Goal: Task Accomplishment & Management: Complete application form

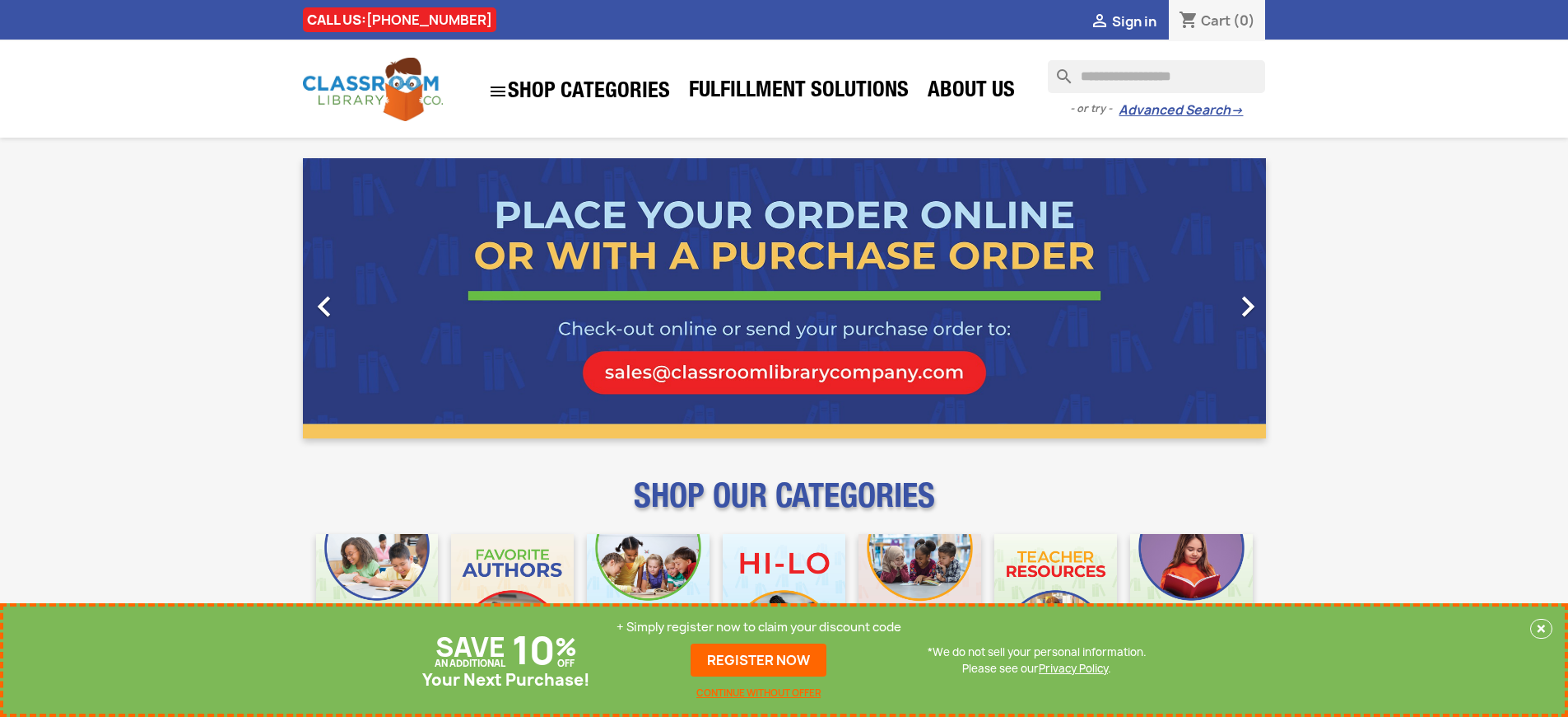
click at [759, 627] on p "+ Simply register now to claim your discount code" at bounding box center [758, 627] width 284 height 17
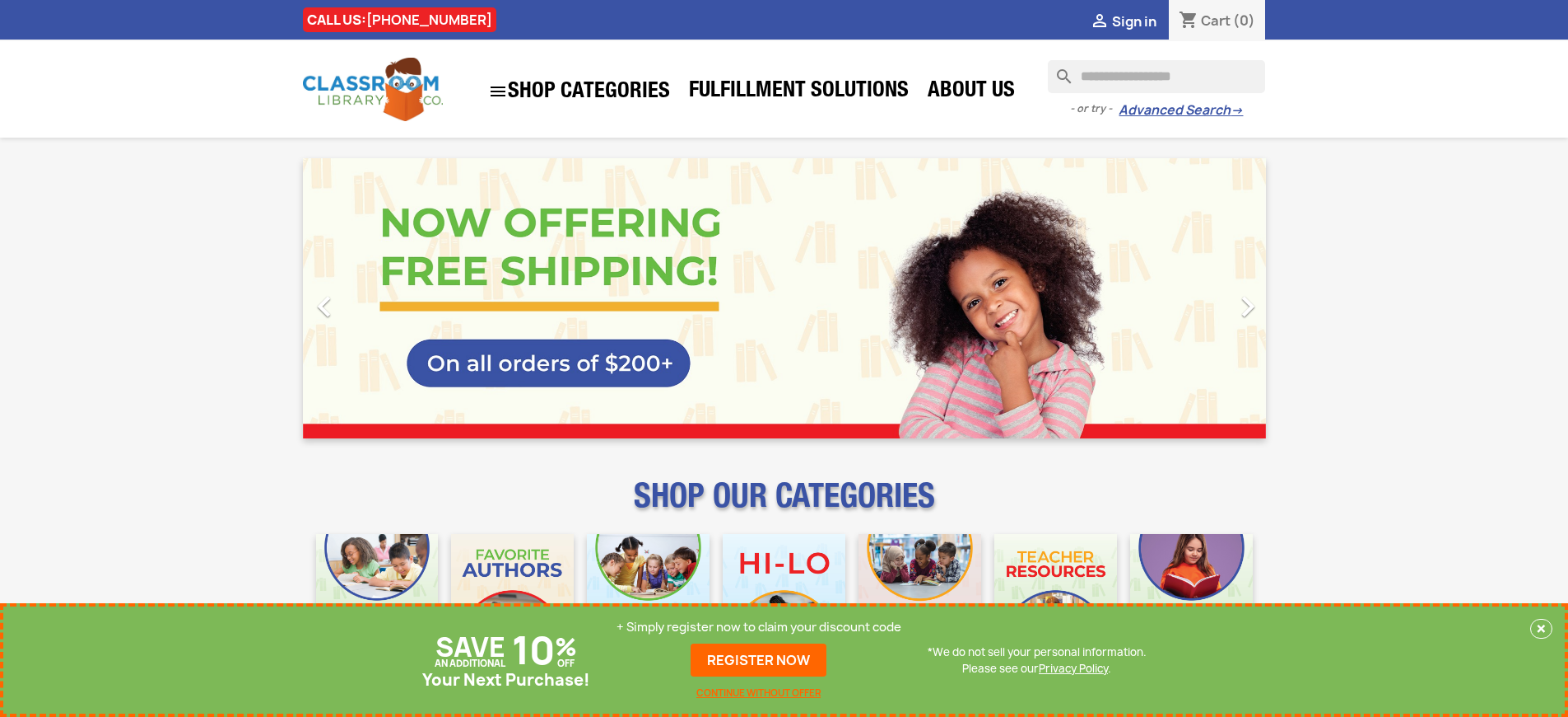
click at [759, 627] on p "+ Simply register now to claim your discount code" at bounding box center [758, 627] width 284 height 17
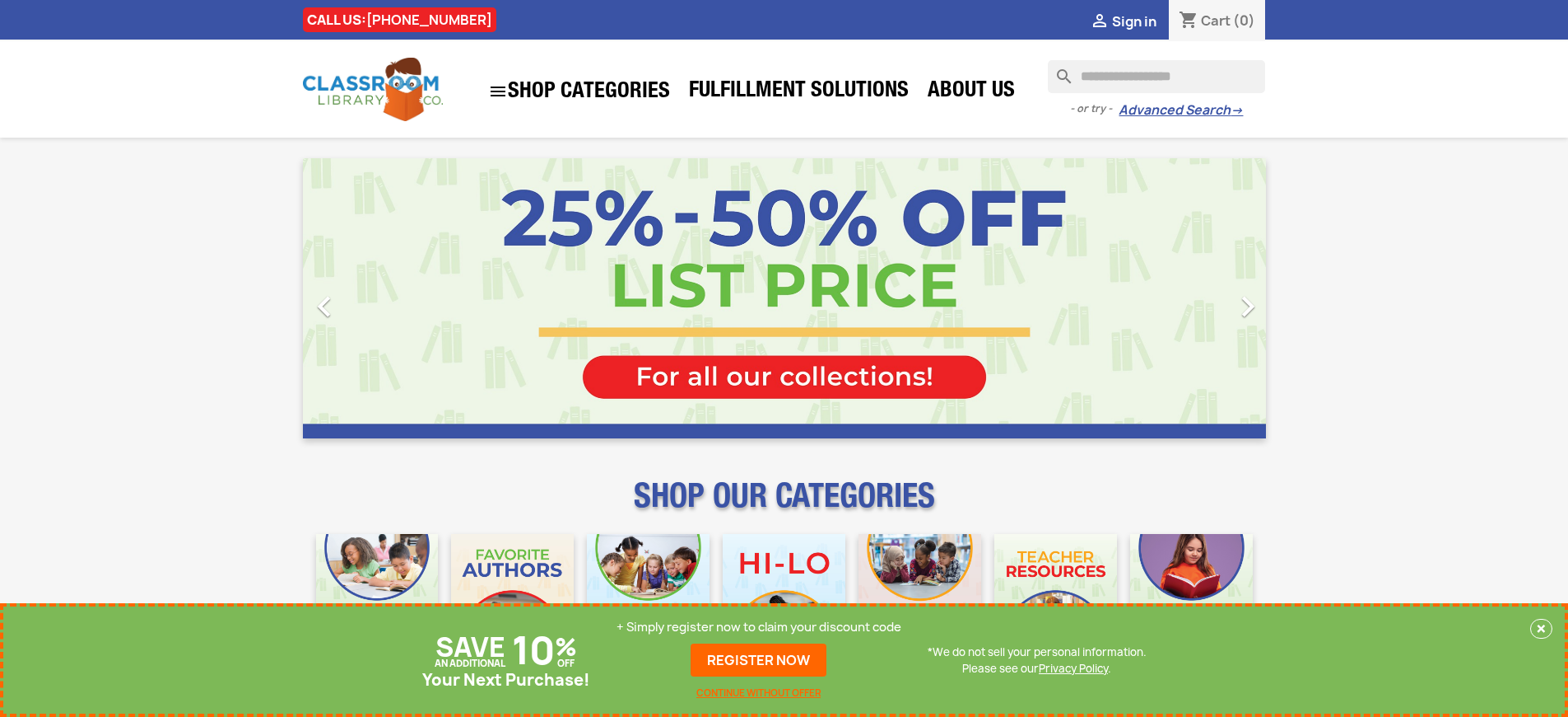
click at [759, 627] on p "+ Simply register now to claim your discount code" at bounding box center [758, 627] width 284 height 17
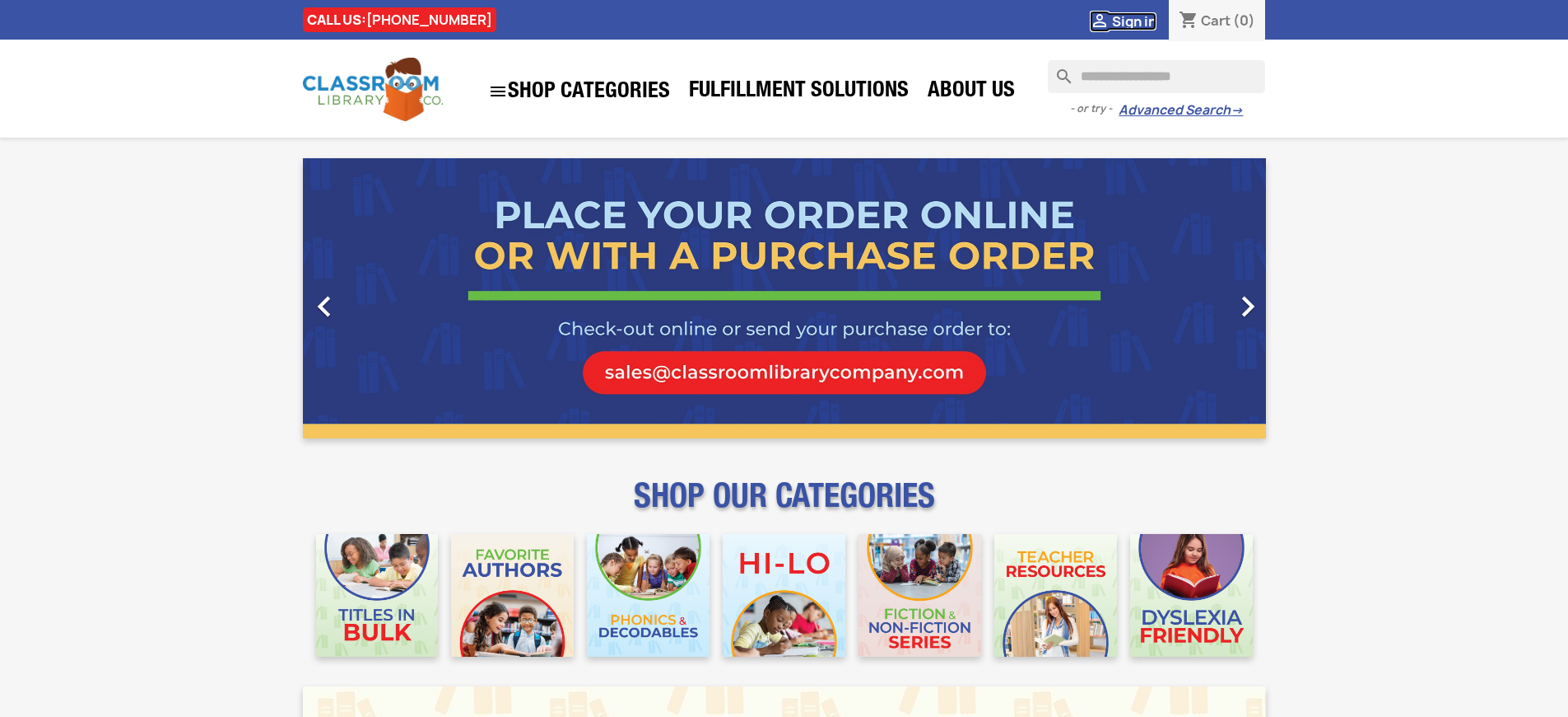
click at [1134, 20] on span "Sign in" at bounding box center [1135, 21] width 45 height 18
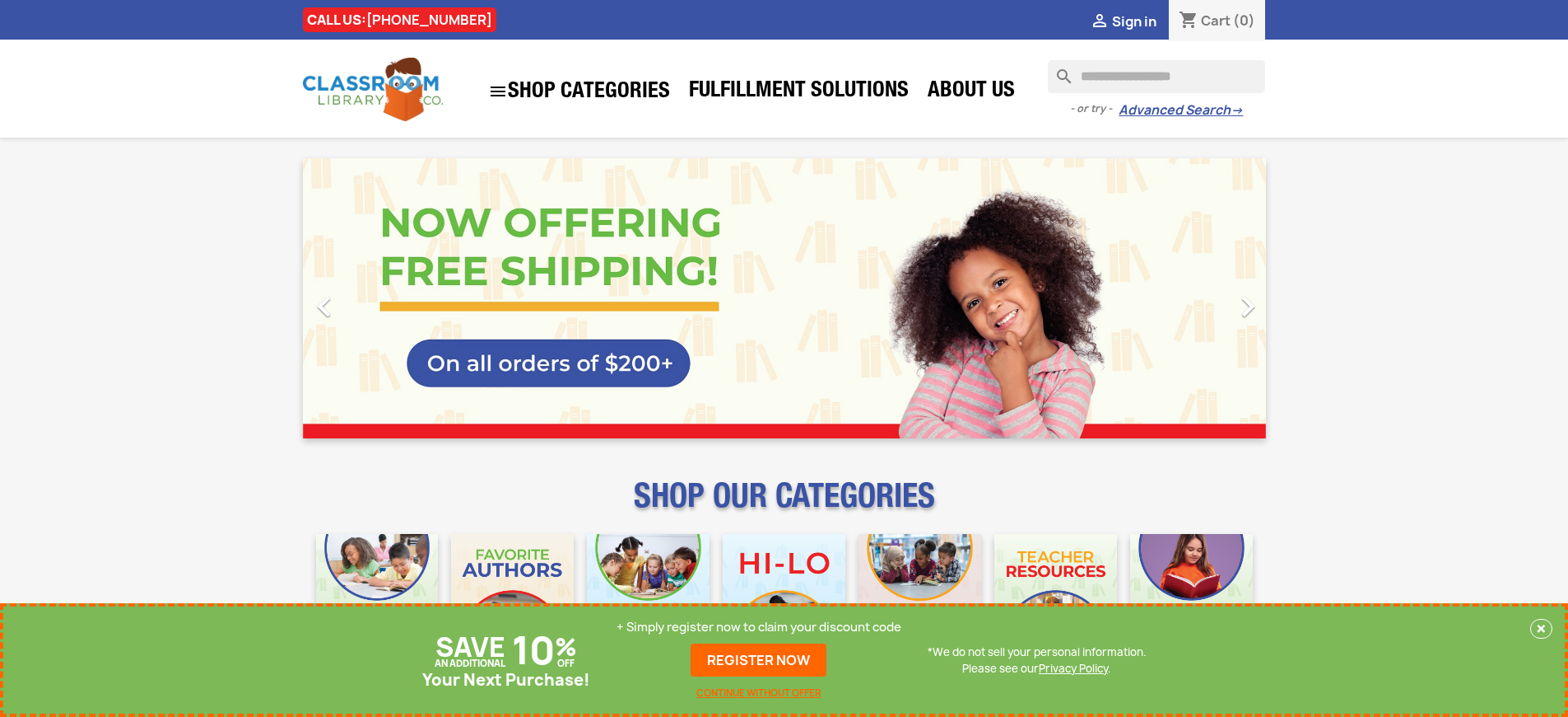
click at [759, 627] on p "+ Simply register now to claim your discount code" at bounding box center [758, 627] width 284 height 17
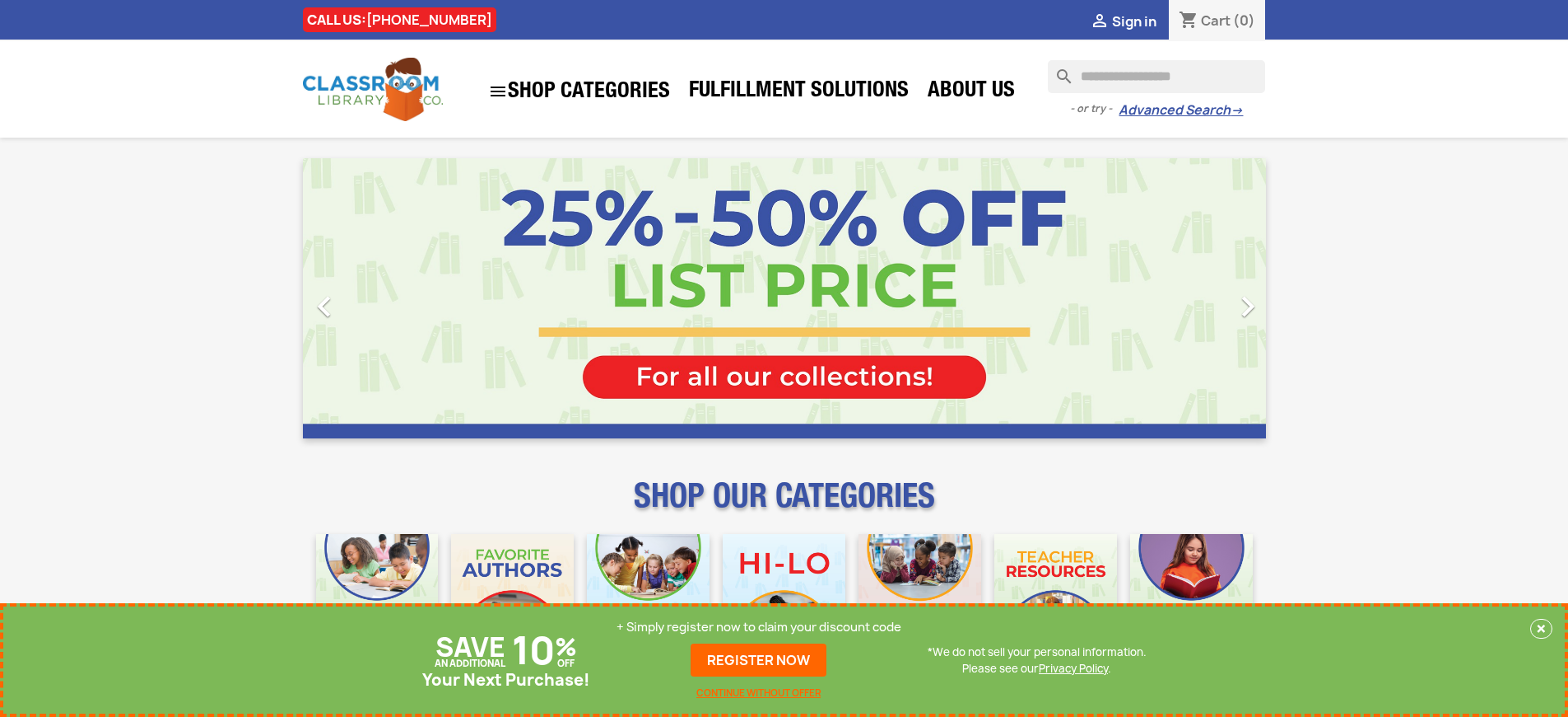
click at [759, 627] on p "+ Simply register now to claim your discount code" at bounding box center [758, 627] width 284 height 17
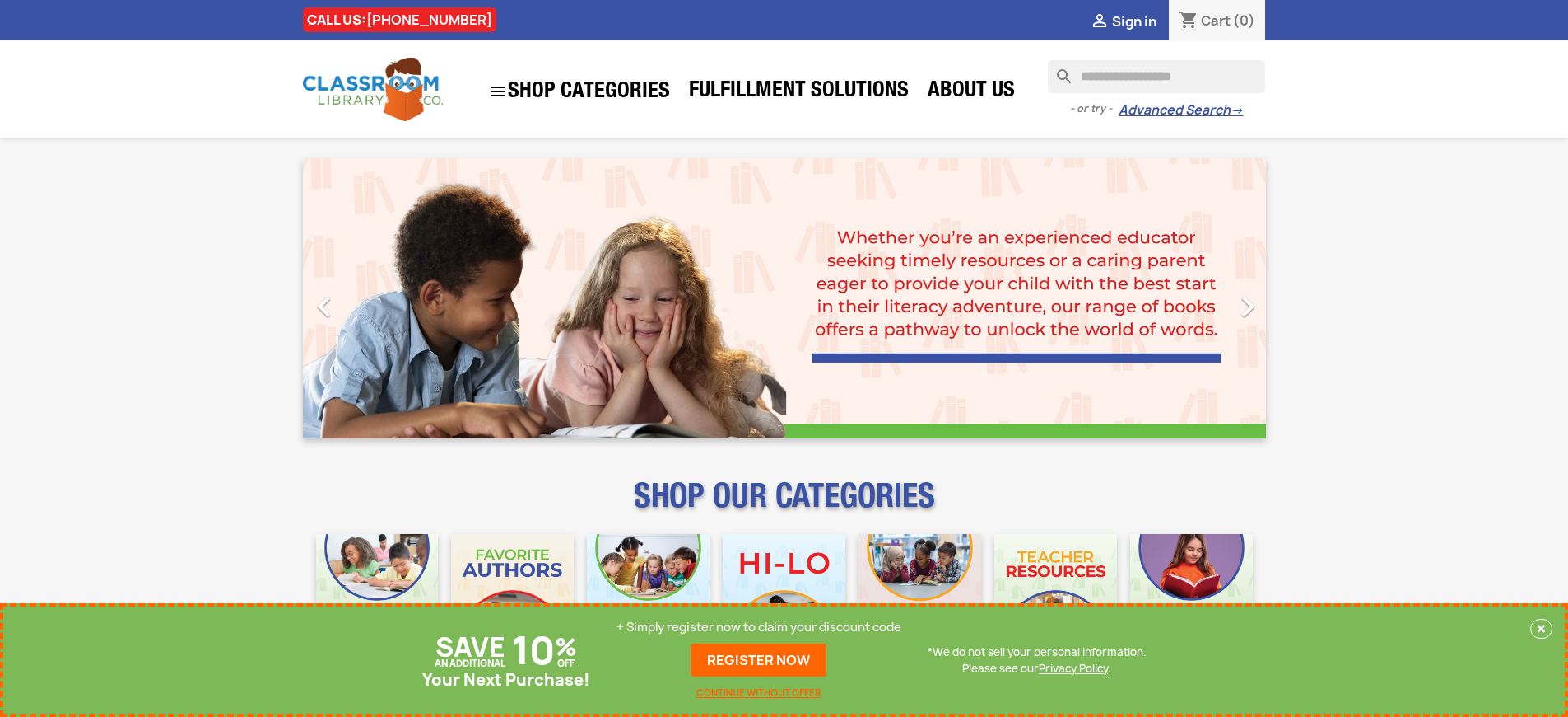
click at [759, 627] on p "+ Simply register now to claim your discount code" at bounding box center [758, 627] width 284 height 17
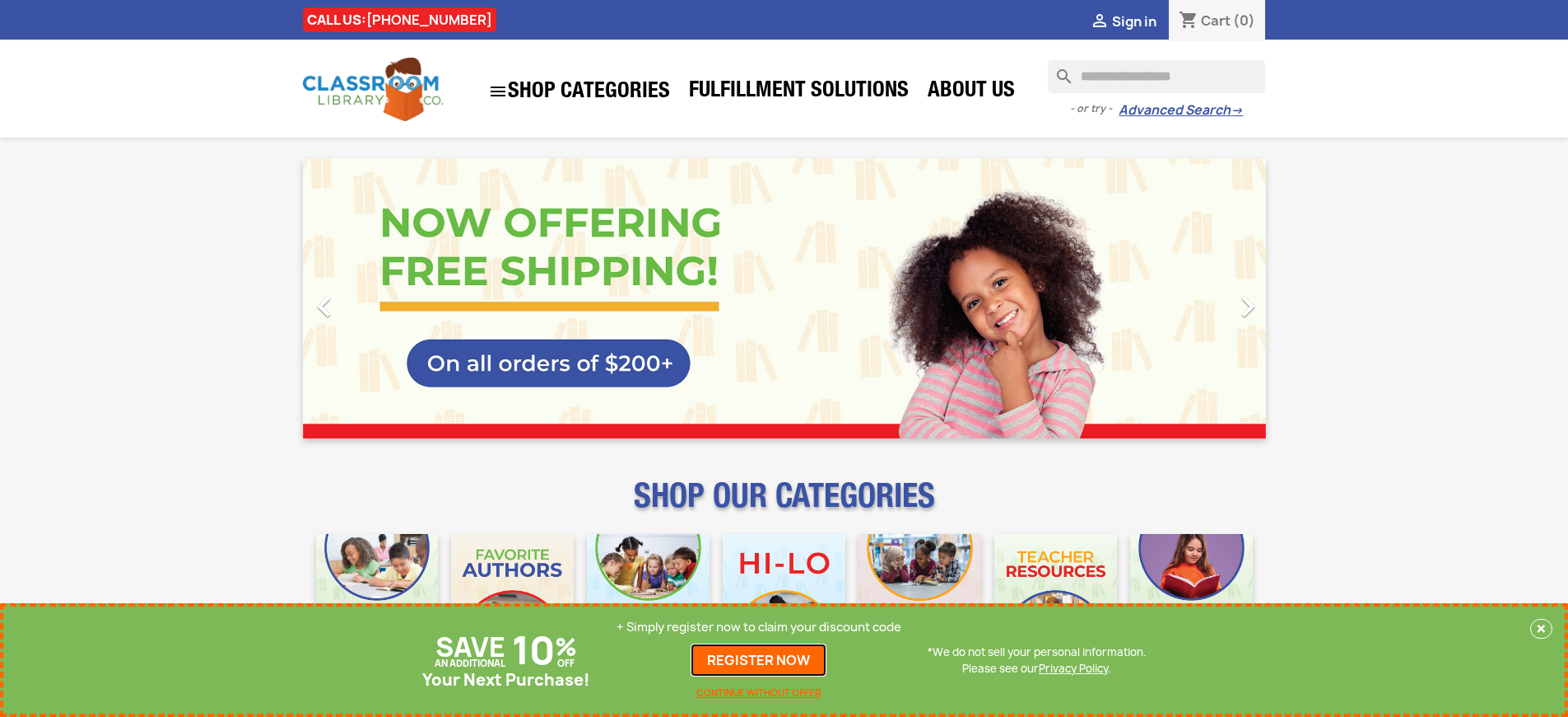
click at [759, 660] on link "REGISTER NOW" at bounding box center [758, 660] width 136 height 33
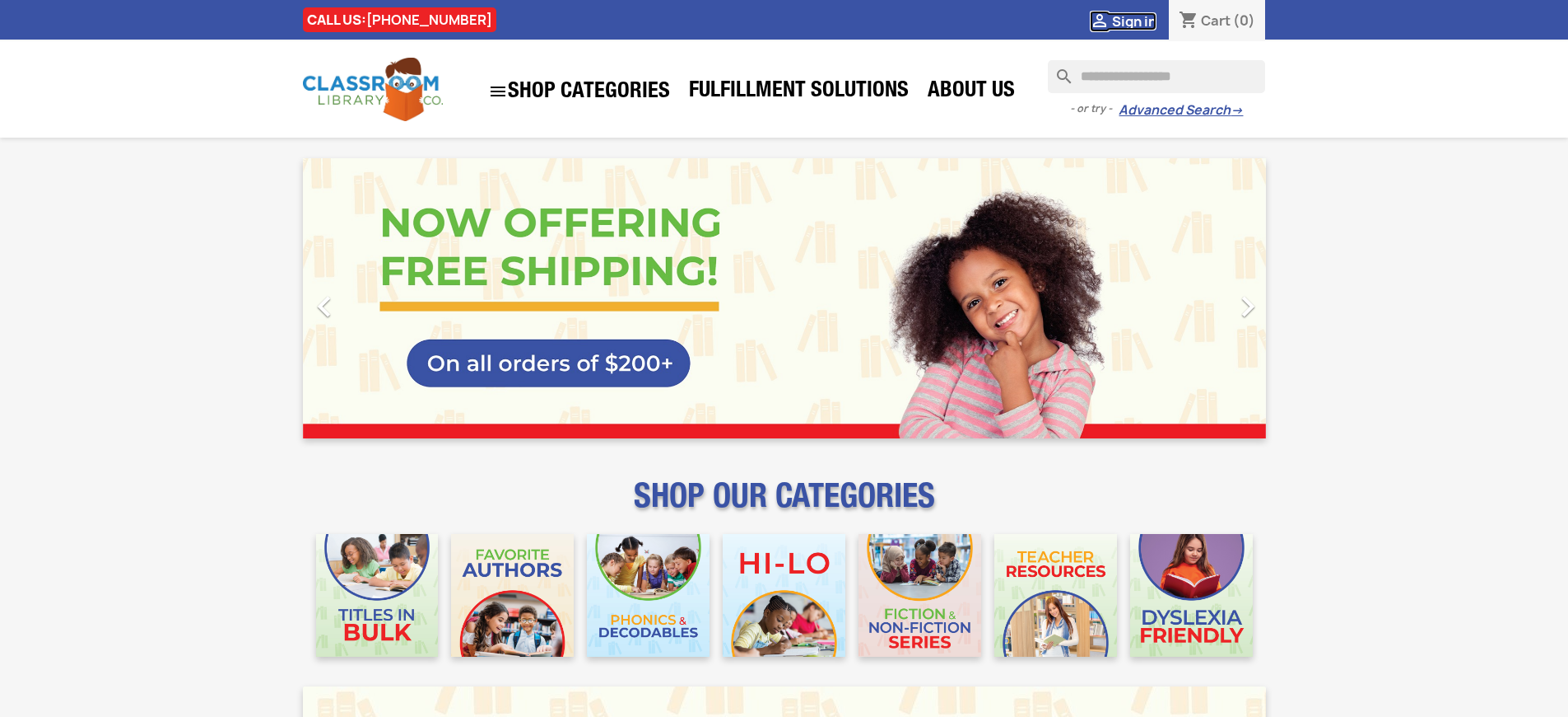
click at [1134, 20] on span "Sign in" at bounding box center [1135, 21] width 45 height 18
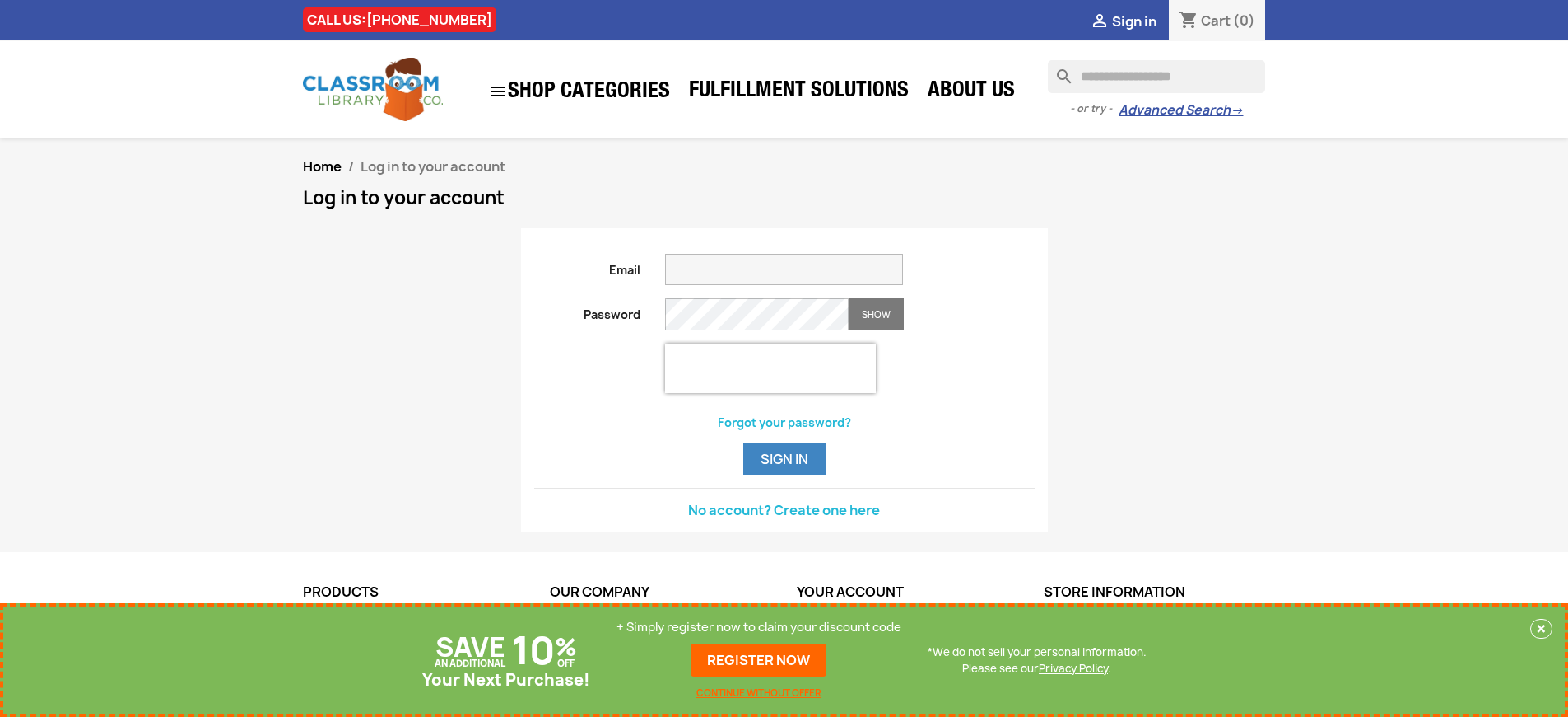
click at [759, 627] on p "+ Simply register now to claim your discount code" at bounding box center [758, 627] width 284 height 17
